Goal: Communication & Community: Answer question/provide support

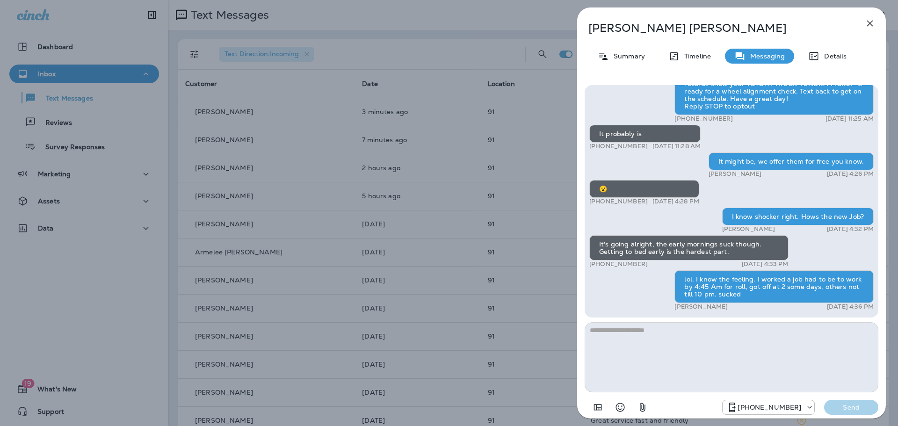
click at [516, 224] on div "[PERSON_NAME] Summary Timeline Messaging Details Thank you for stopping by [PER…" at bounding box center [449, 213] width 898 height 426
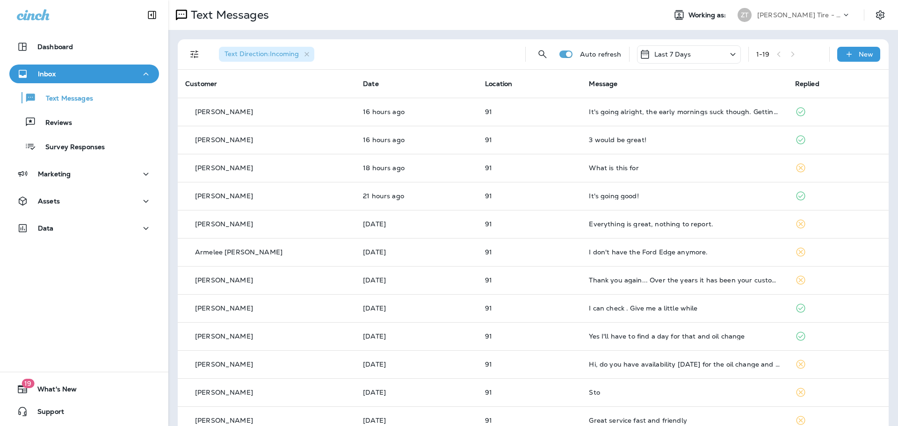
click at [772, 18] on p "[PERSON_NAME] Tire - [PERSON_NAME]" at bounding box center [799, 14] width 84 height 7
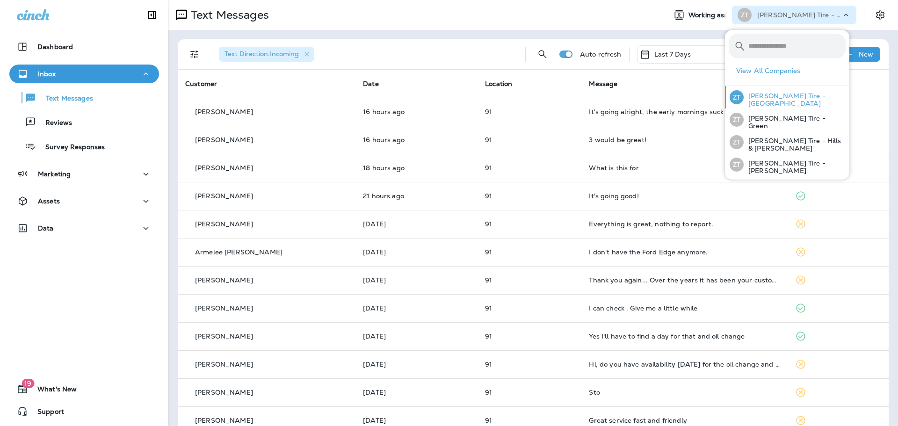
click at [767, 103] on p "[PERSON_NAME] Tire - [GEOGRAPHIC_DATA]" at bounding box center [794, 99] width 102 height 15
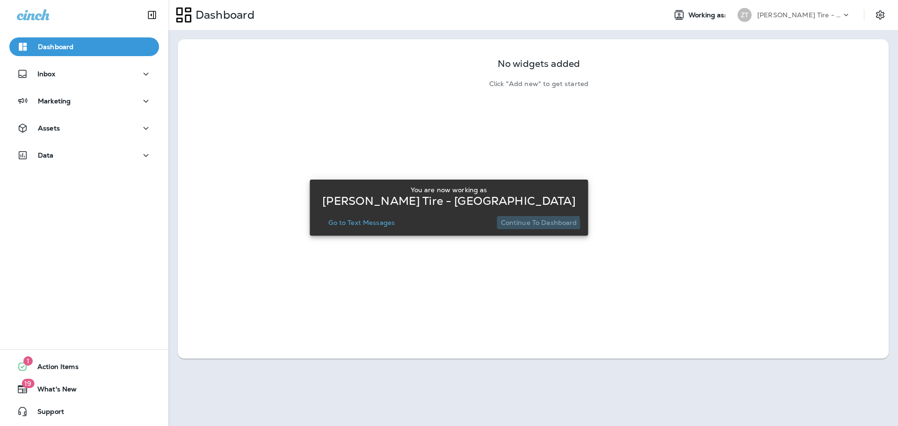
click at [519, 225] on p "Continue to Dashboard" at bounding box center [539, 222] width 76 height 7
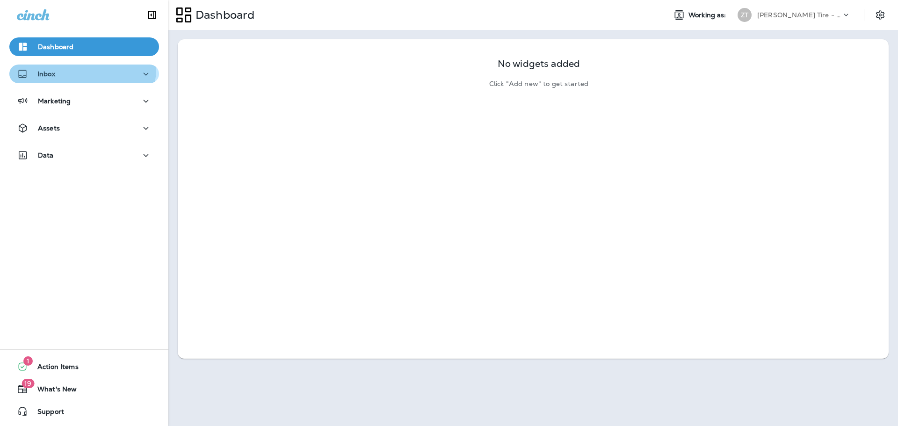
click at [79, 68] on div "Inbox" at bounding box center [84, 74] width 135 height 12
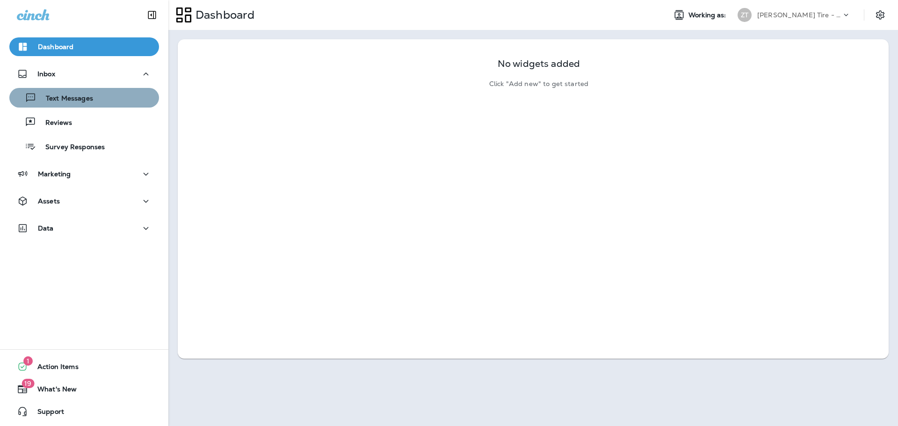
click at [85, 99] on p "Text Messages" at bounding box center [64, 98] width 57 height 9
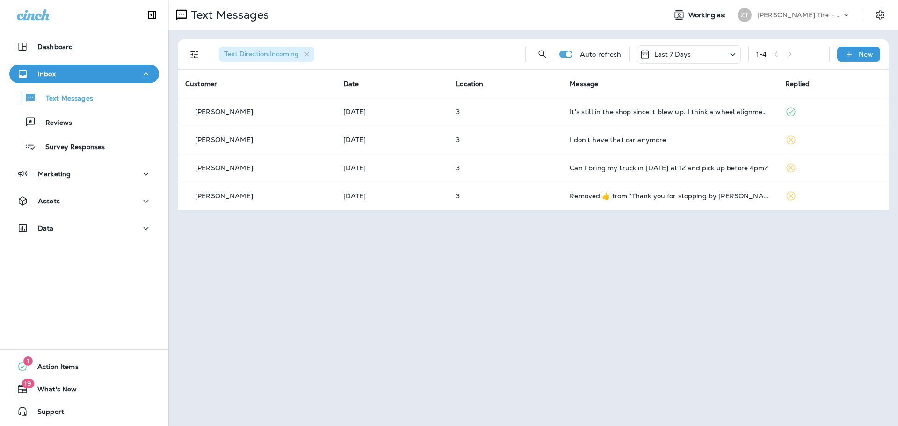
click at [788, 13] on p "[PERSON_NAME] Tire - [GEOGRAPHIC_DATA]" at bounding box center [799, 14] width 84 height 7
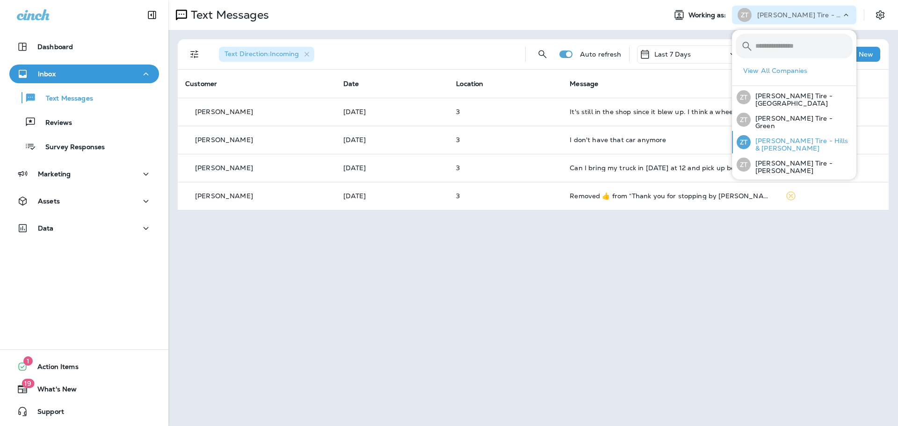
click at [764, 140] on p "[PERSON_NAME] Tire - Hills & [PERSON_NAME]" at bounding box center [801, 144] width 102 height 15
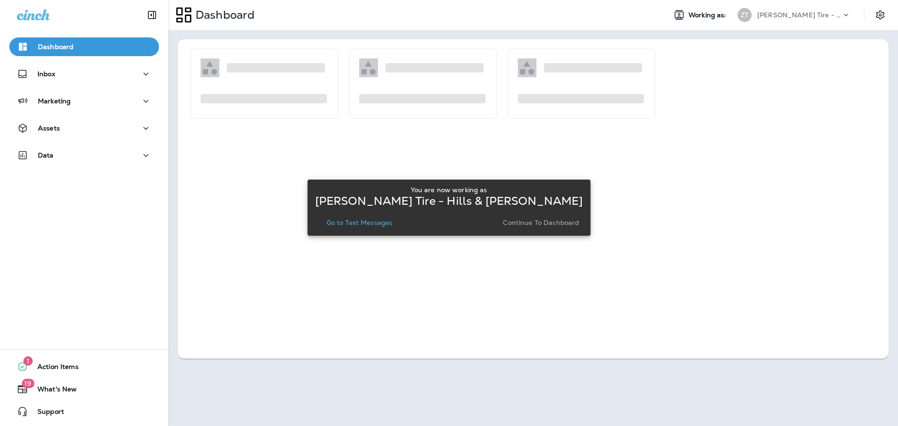
click at [550, 216] on button "Continue to Dashboard" at bounding box center [541, 222] width 84 height 13
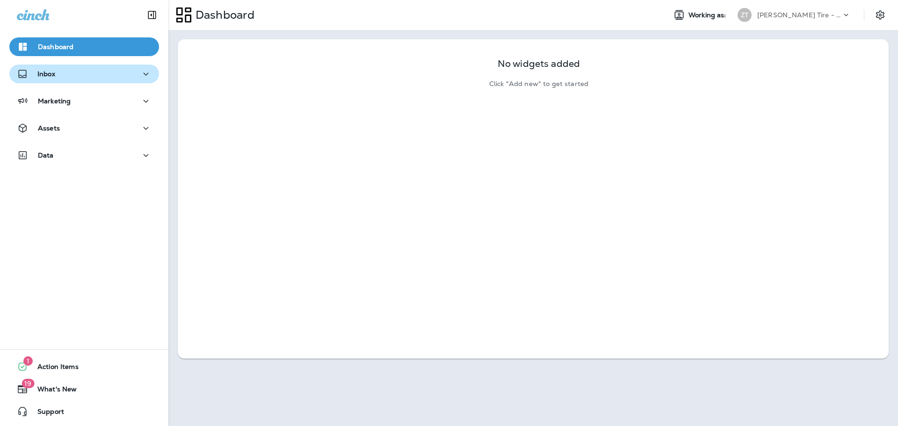
click at [60, 76] on div "Inbox" at bounding box center [84, 74] width 135 height 12
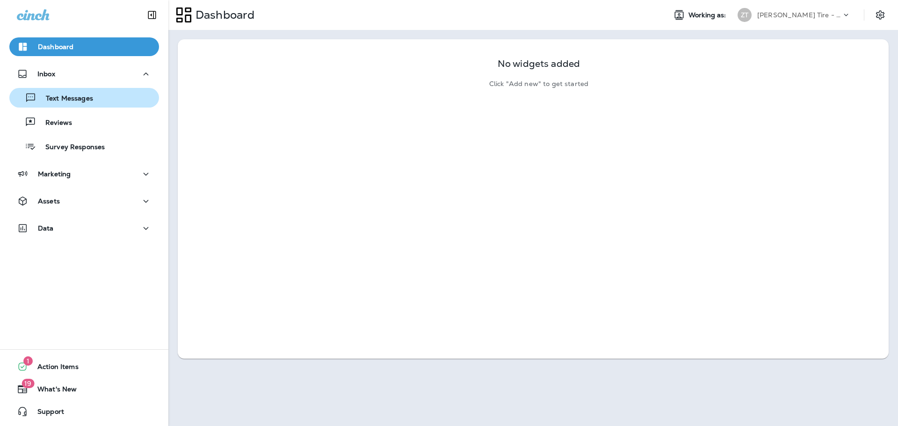
click at [57, 90] on button "Text Messages" at bounding box center [84, 98] width 150 height 20
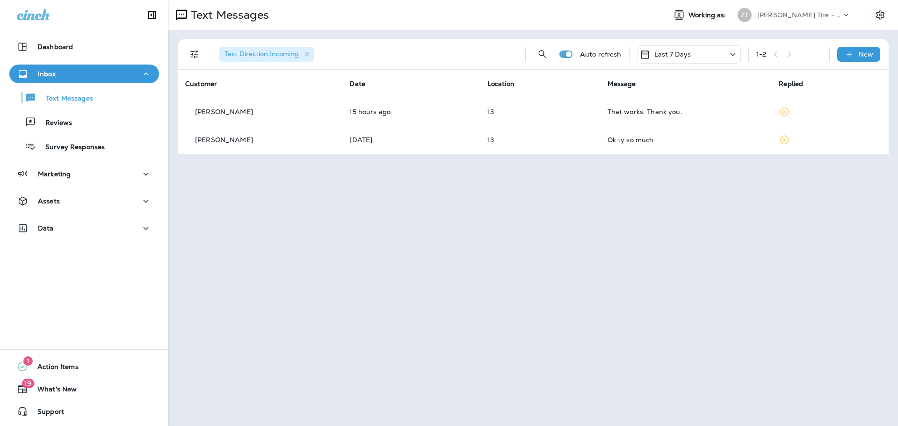
click at [457, 233] on div "Text Messages Working as: [PERSON_NAME] Tire - Hills & [PERSON_NAME] Text Direc…" at bounding box center [532, 213] width 729 height 426
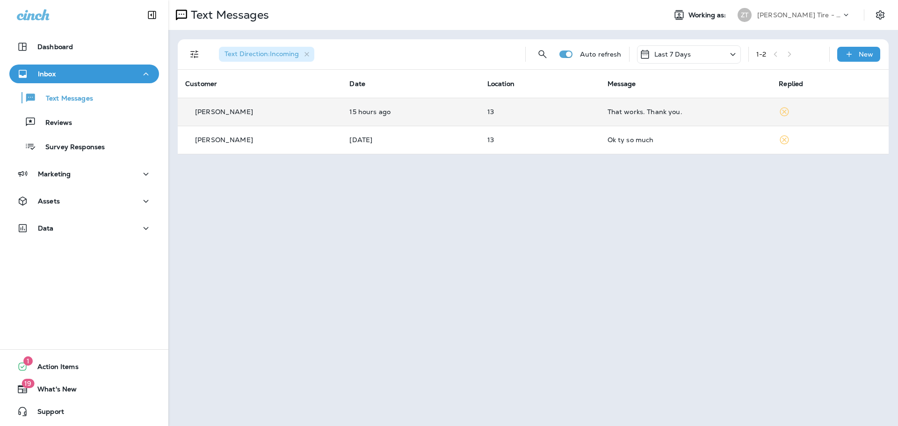
click at [494, 116] on td "13" at bounding box center [540, 112] width 120 height 28
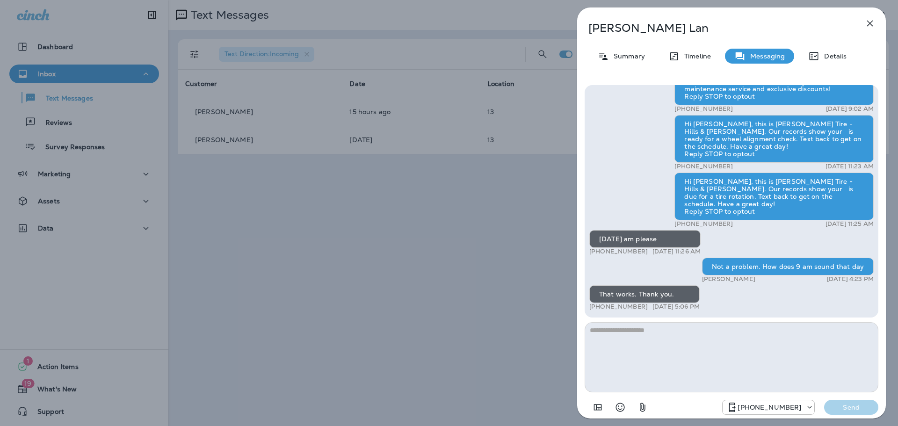
click at [468, 231] on div "[PERSON_NAME] Summary Timeline Messaging Details Hi [PERSON_NAME], this is [PER…" at bounding box center [449, 213] width 898 height 426
